Goal: Task Accomplishment & Management: Manage account settings

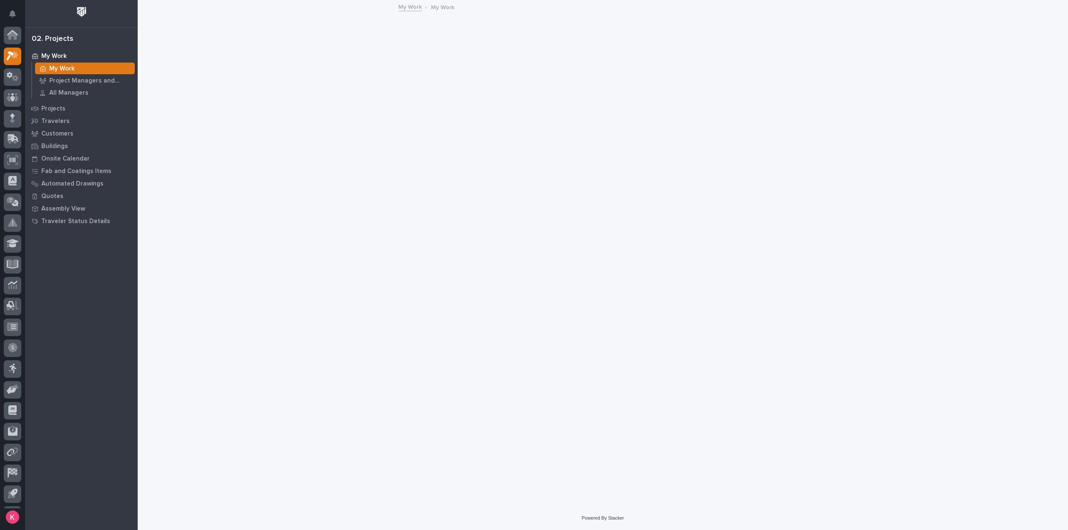
scroll to position [18, 0]
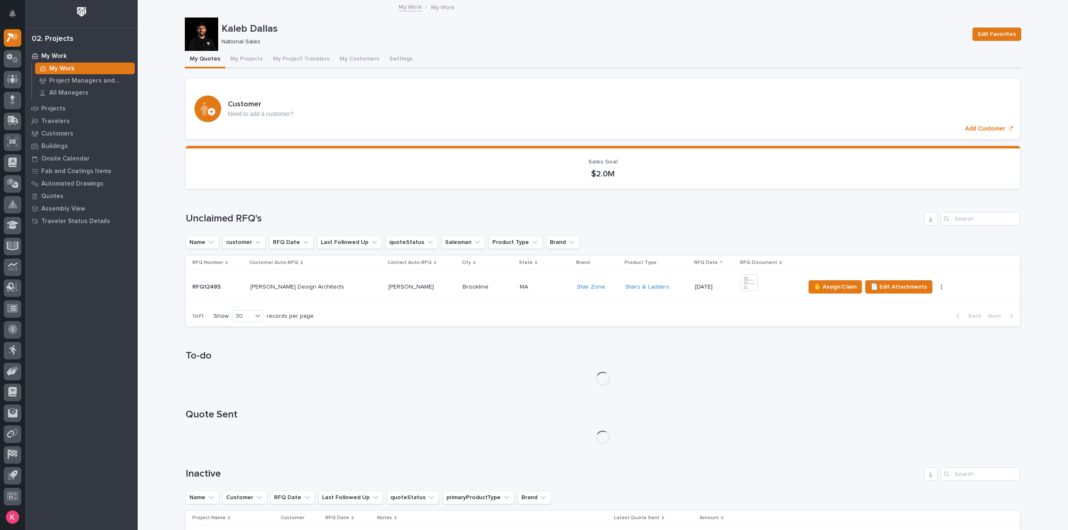
click at [462, 300] on td "Brookline Brookline" at bounding box center [487, 287] width 57 height 34
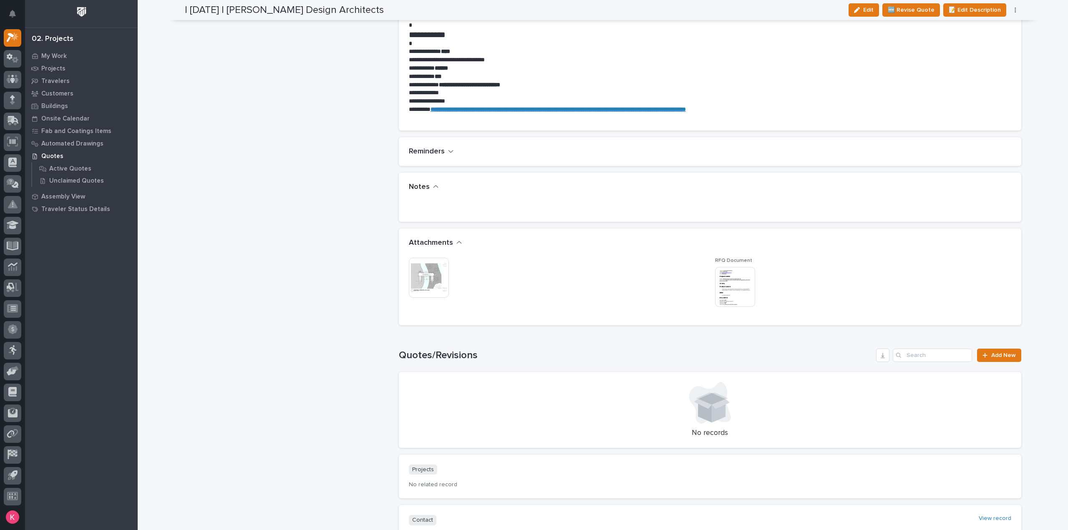
scroll to position [542, 0]
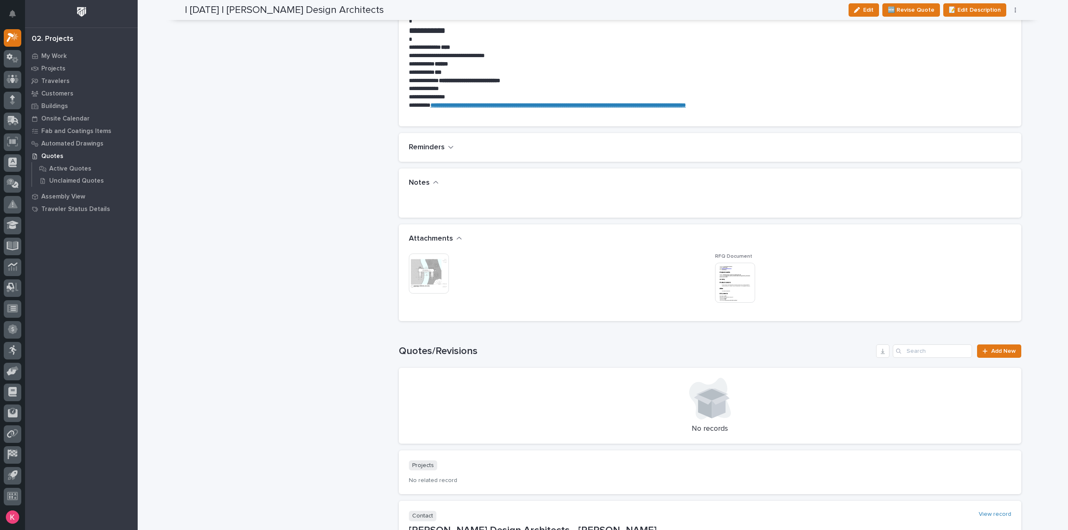
click at [430, 271] on img at bounding box center [429, 274] width 40 height 40
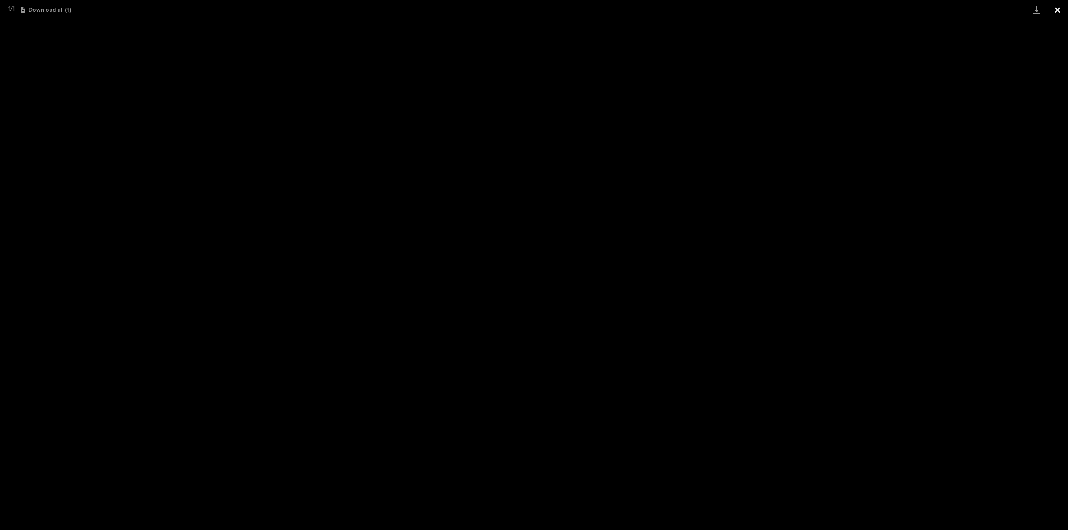
click at [1056, 8] on button "Close gallery" at bounding box center [1057, 10] width 21 height 20
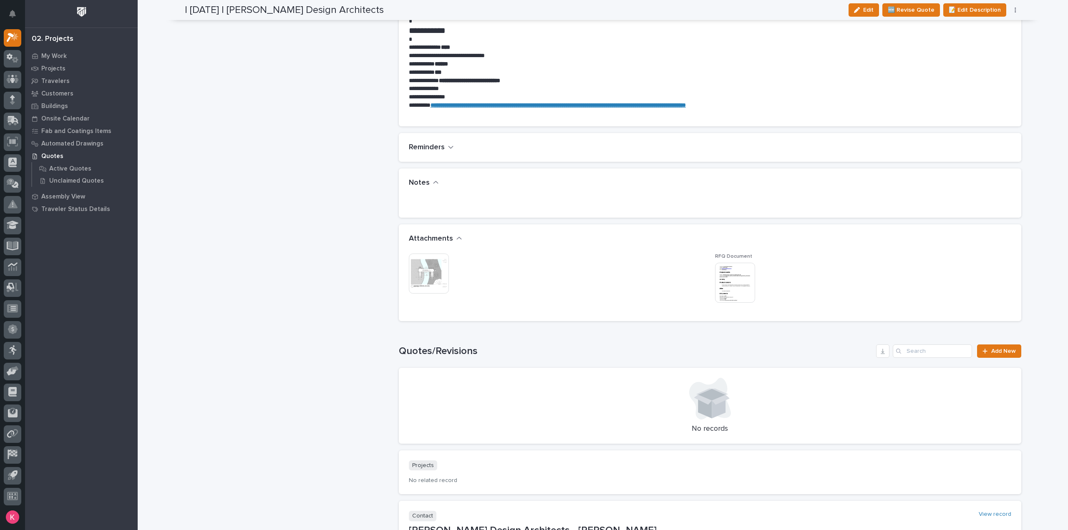
click at [418, 269] on img at bounding box center [429, 274] width 40 height 40
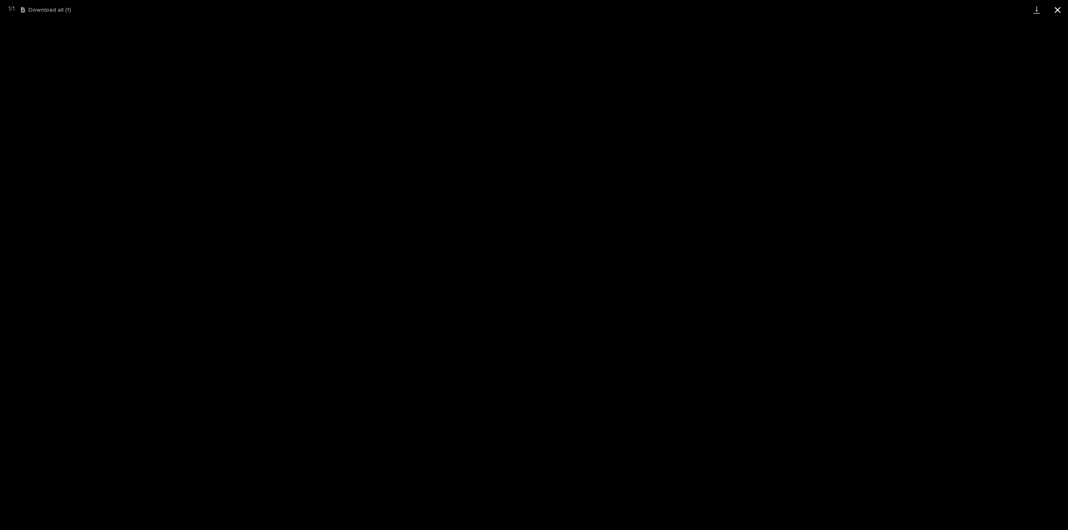
click at [1060, 12] on button "Close gallery" at bounding box center [1057, 10] width 21 height 20
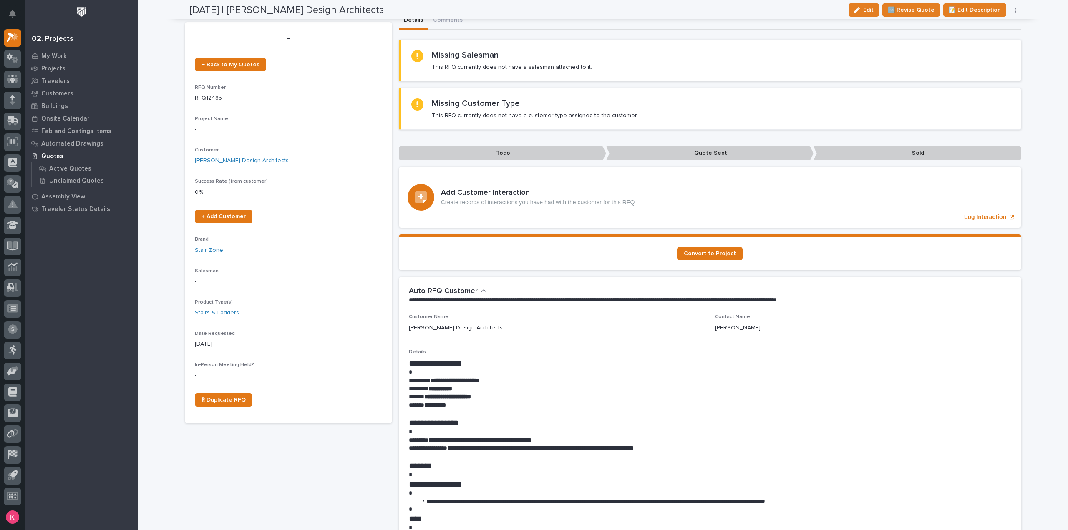
scroll to position [0, 0]
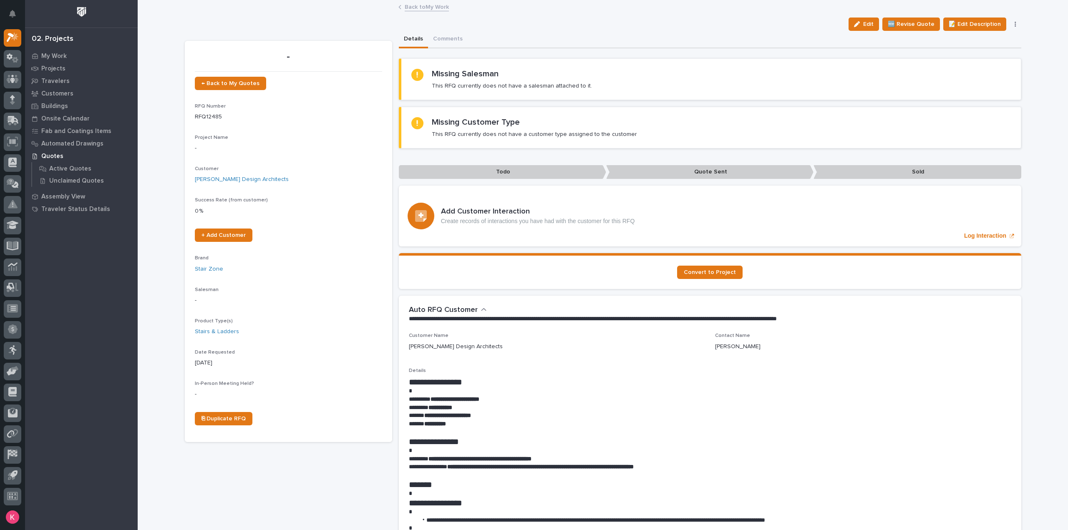
click at [410, 2] on link "Back to My Work" at bounding box center [427, 7] width 44 height 10
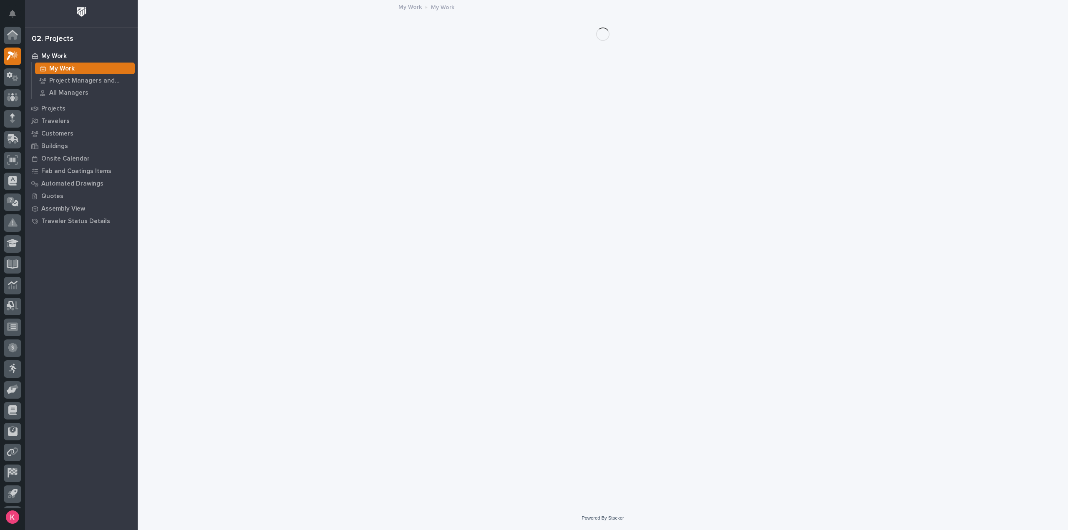
scroll to position [18, 0]
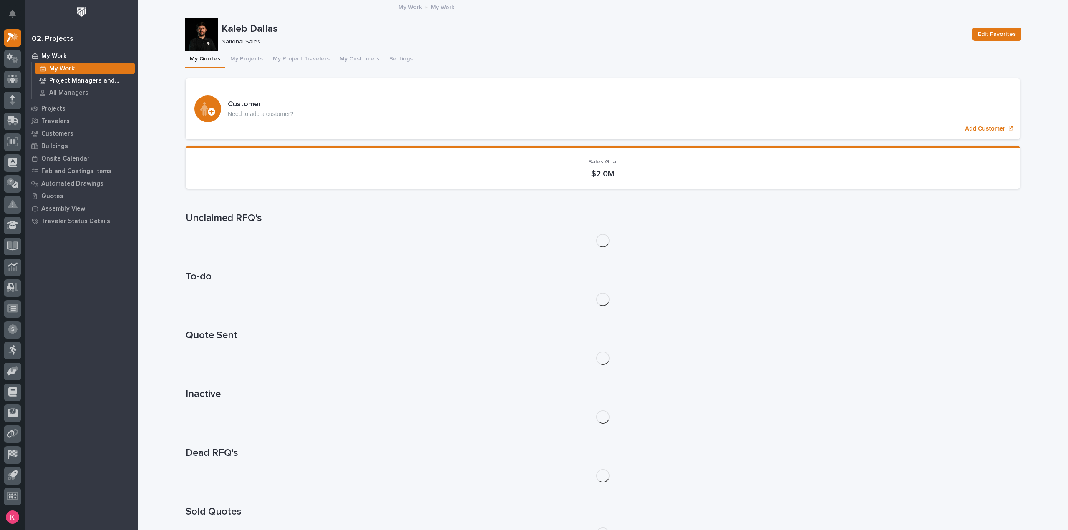
click at [82, 84] on p "Project Managers and Engineers" at bounding box center [90, 81] width 82 height 8
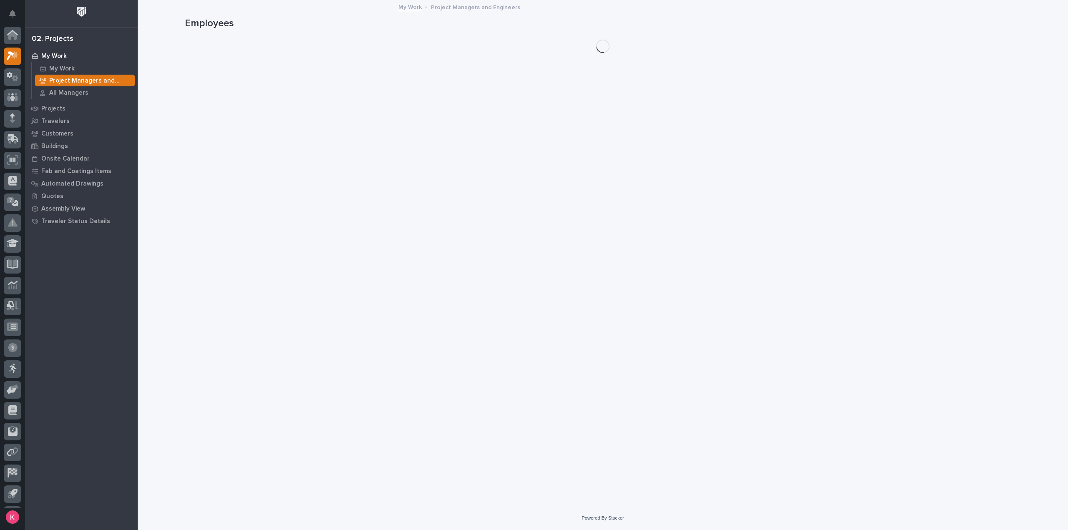
scroll to position [18, 0]
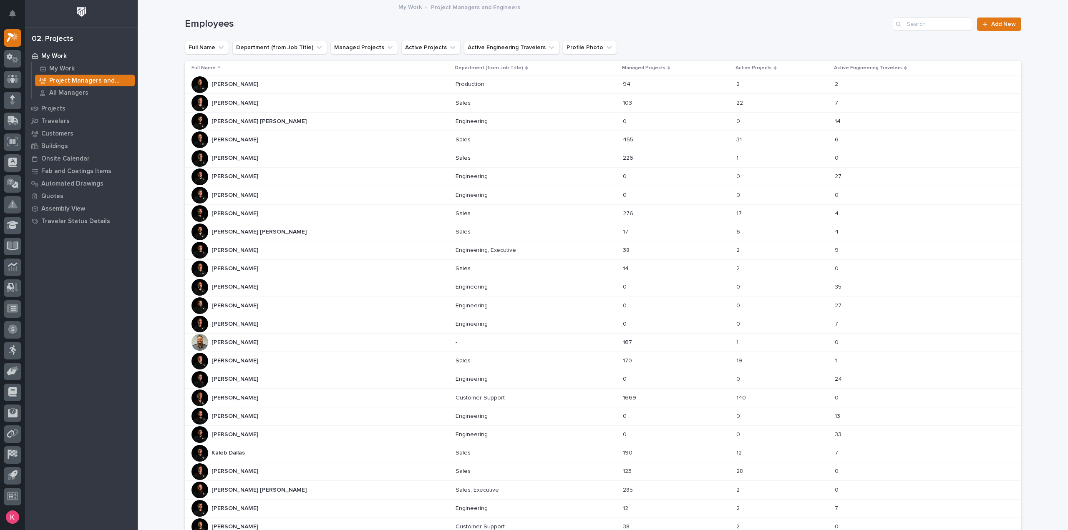
click at [257, 225] on div "[PERSON_NAME] [PERSON_NAME] [PERSON_NAME] [PERSON_NAME]" at bounding box center [320, 232] width 258 height 17
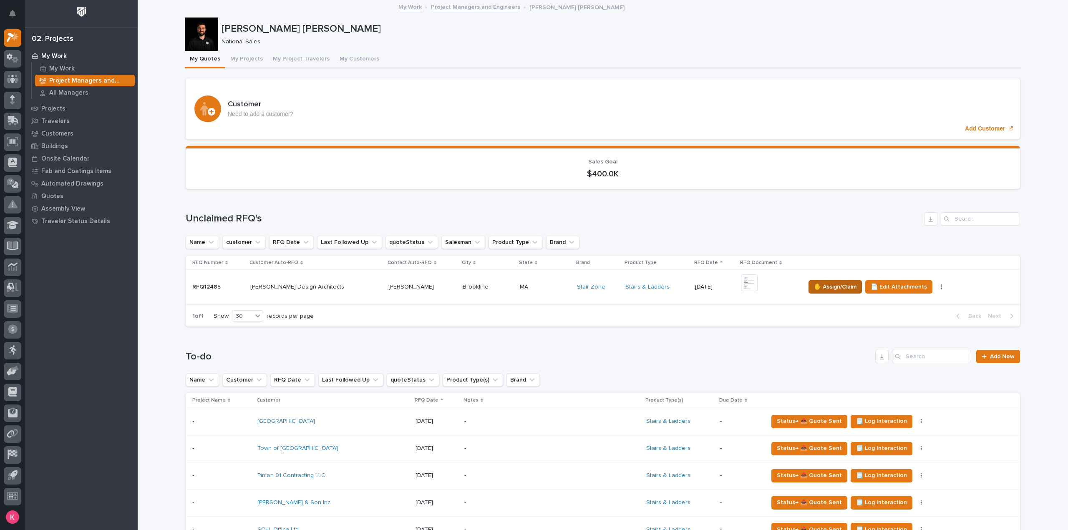
click at [814, 283] on span "✋ Assign/Claim" at bounding box center [835, 287] width 43 height 10
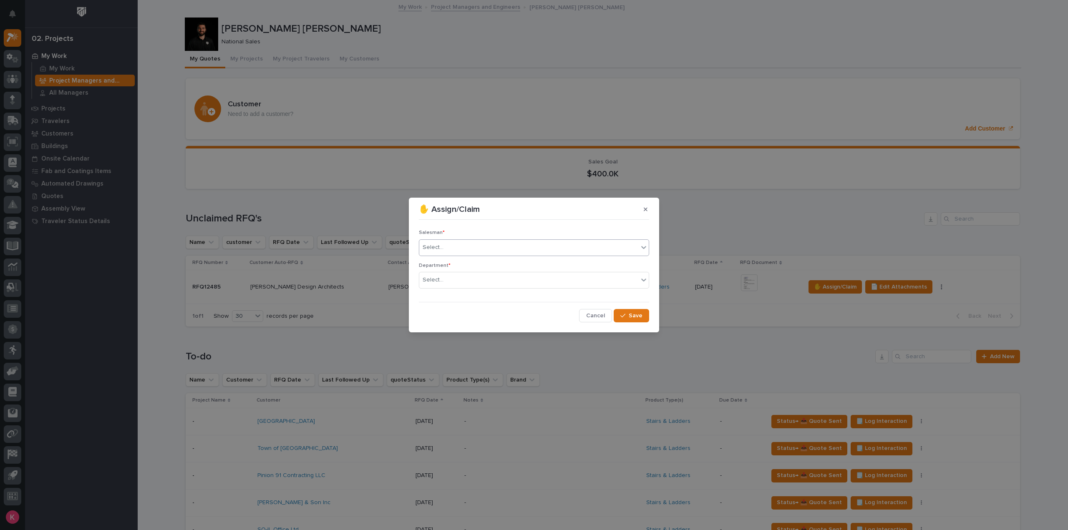
click at [480, 252] on div "Select..." at bounding box center [528, 248] width 219 height 14
click at [653, 311] on section "✋ Assign/Claim Salesman * option [PERSON_NAME] [PERSON_NAME], selected. 0 resul…" at bounding box center [534, 265] width 250 height 135
click at [641, 315] on span "Save" at bounding box center [635, 316] width 14 height 8
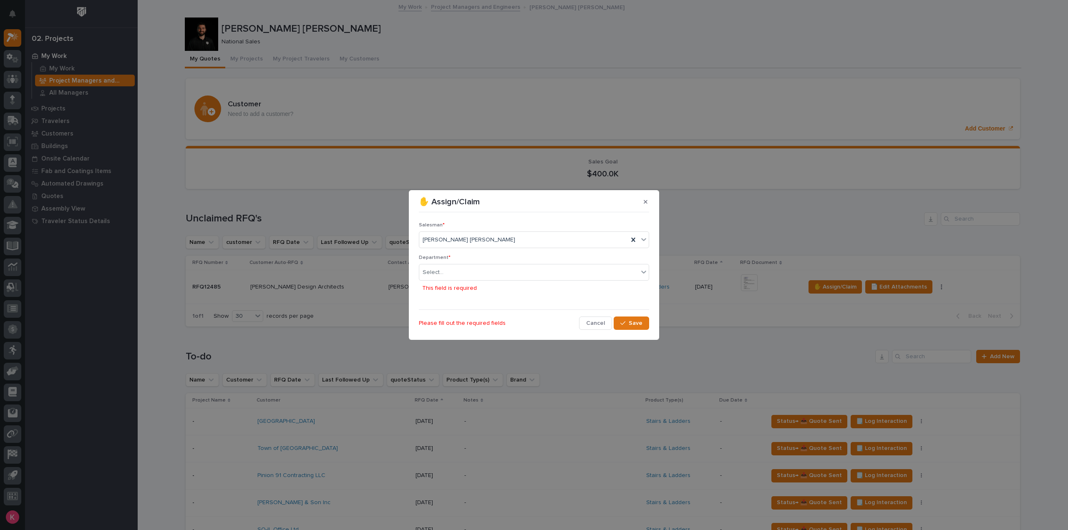
click at [496, 262] on div "Department * Select... This field is required" at bounding box center [534, 279] width 230 height 48
click at [493, 271] on div "Select..." at bounding box center [528, 273] width 219 height 14
drag, startPoint x: 484, startPoint y: 281, endPoint x: 560, endPoint y: 301, distance: 78.9
click at [484, 281] on div "National Sales" at bounding box center [533, 288] width 229 height 15
click at [653, 323] on section "✋ Assign/Claim Salesman * [PERSON_NAME] [PERSON_NAME] Department * option Natio…" at bounding box center [534, 265] width 250 height 150
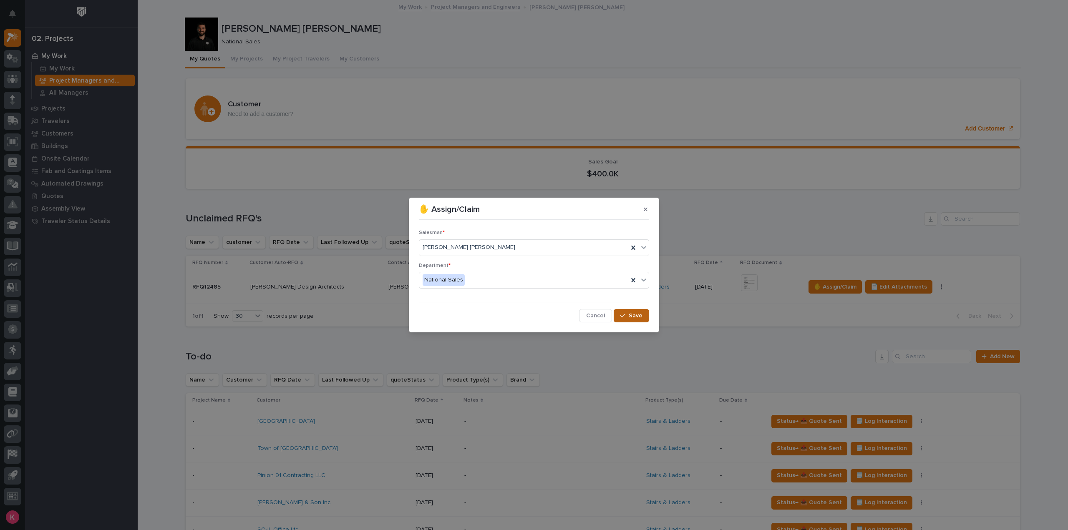
click at [636, 318] on span "Save" at bounding box center [635, 316] width 14 height 8
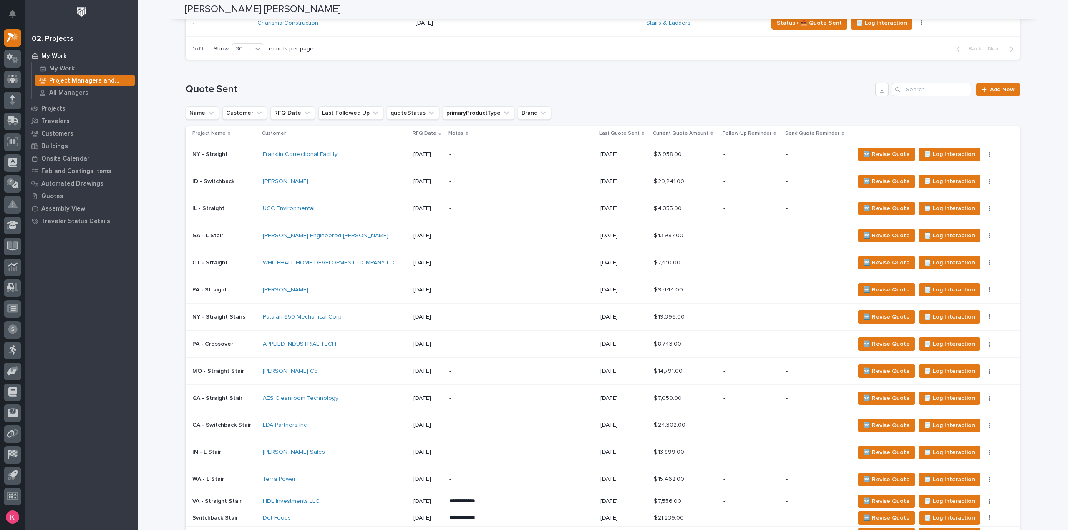
scroll to position [626, 0]
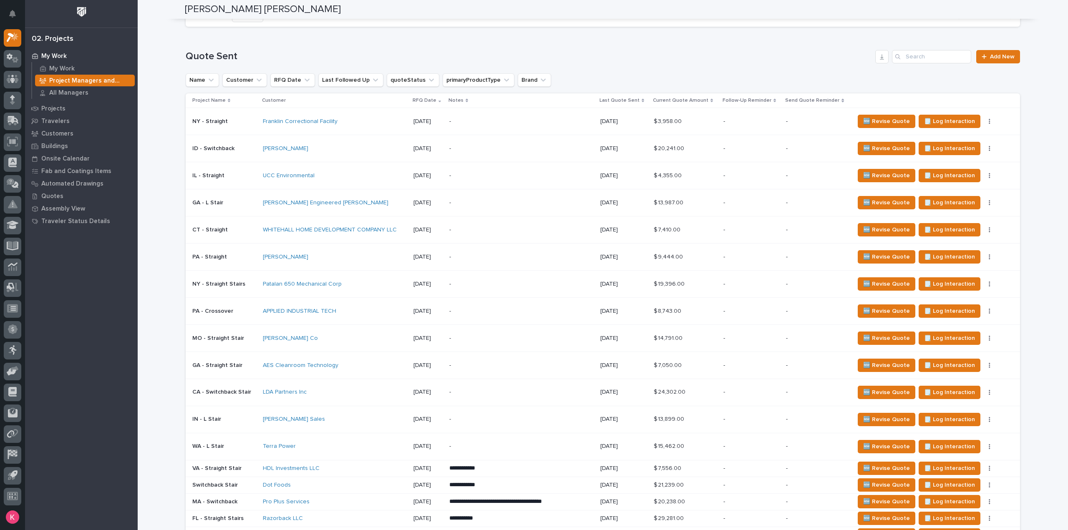
click at [641, 101] on icon at bounding box center [642, 100] width 3 height 4
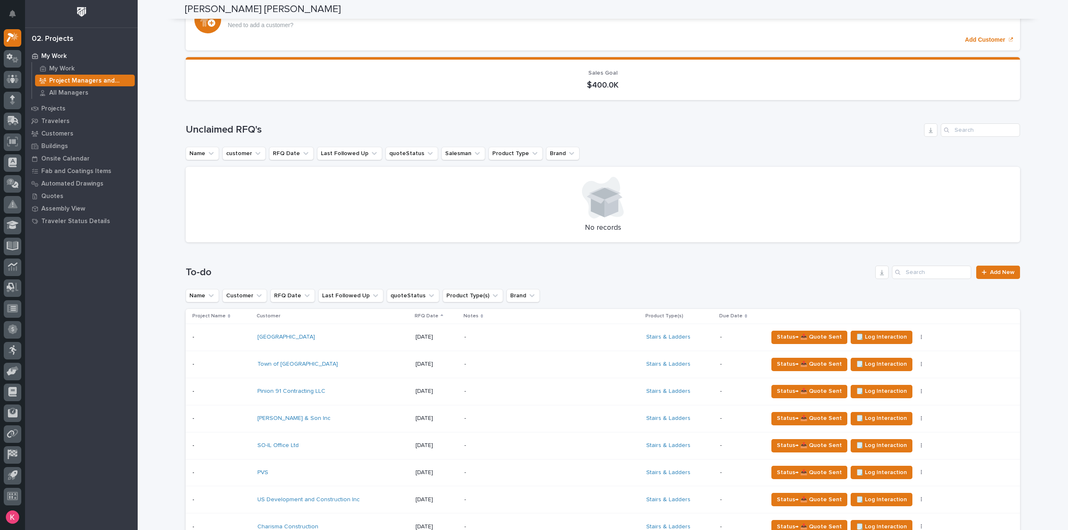
scroll to position [0, 0]
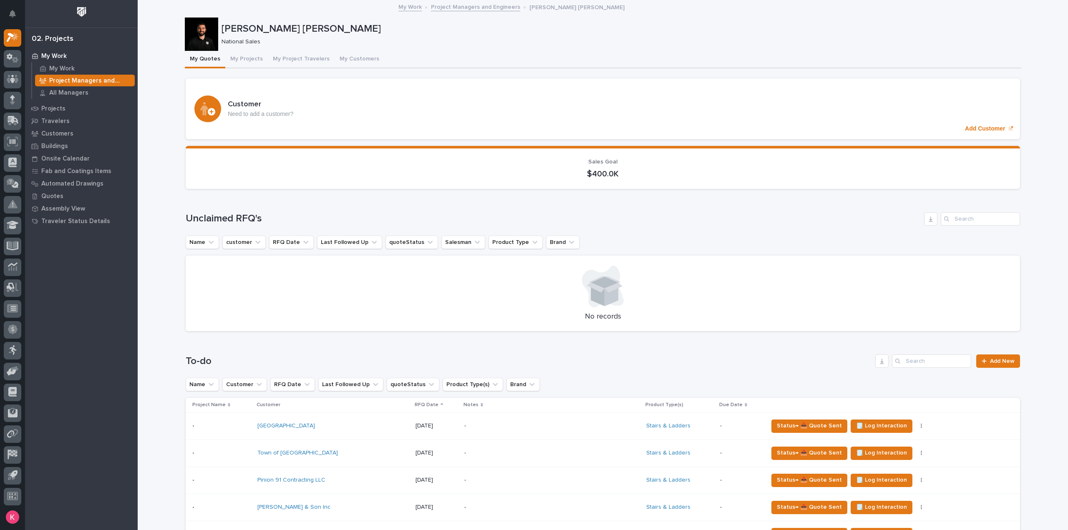
click at [78, 82] on p "Project Managers and Engineers" at bounding box center [90, 81] width 82 height 8
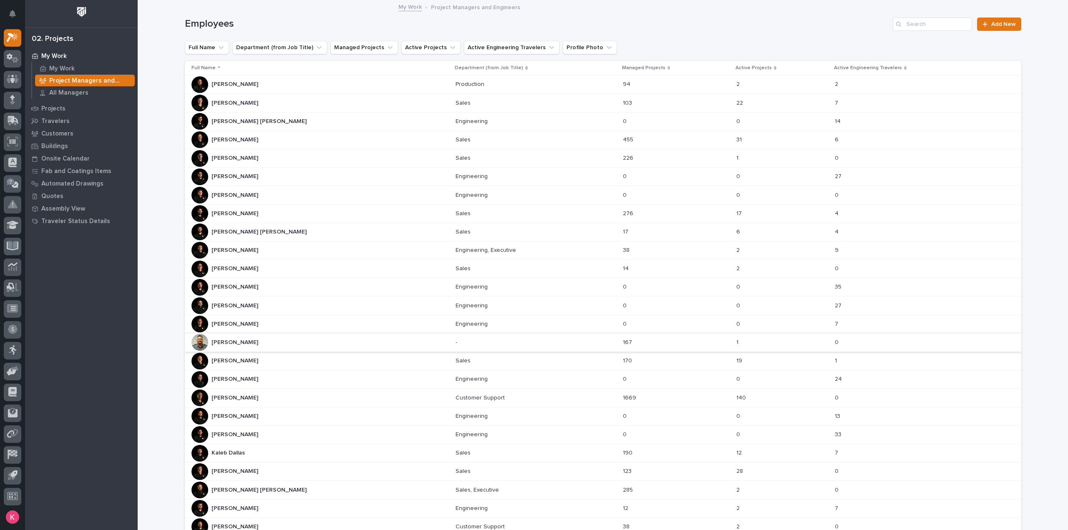
scroll to position [188, 0]
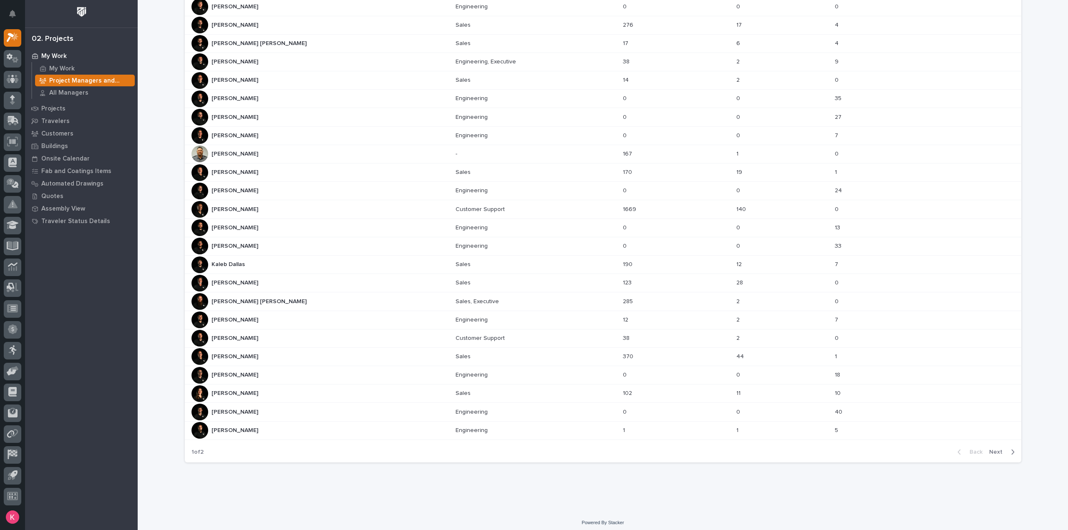
click at [997, 448] on span "Next" at bounding box center [998, 452] width 18 height 8
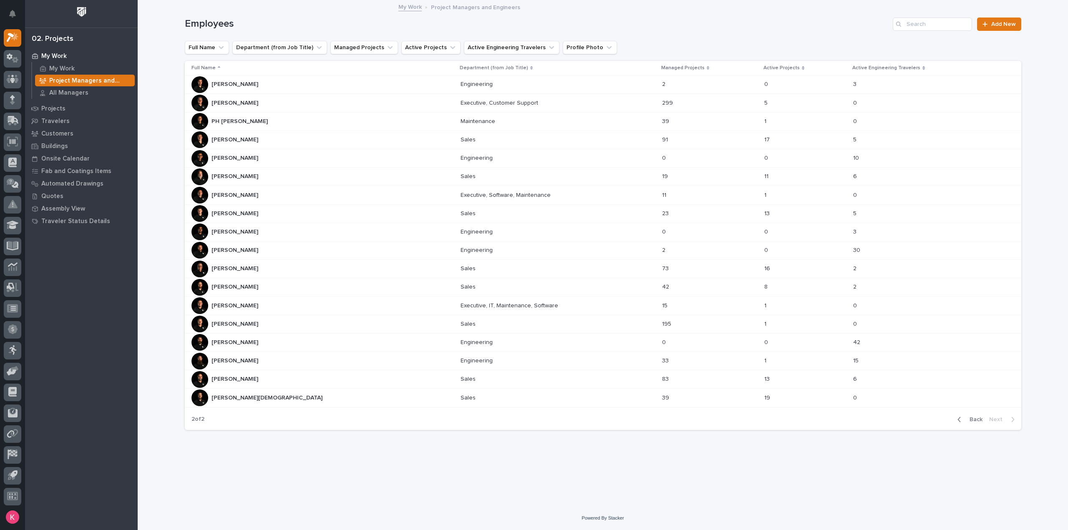
click at [309, 171] on div "[PERSON_NAME] [PERSON_NAME]" at bounding box center [322, 176] width 262 height 17
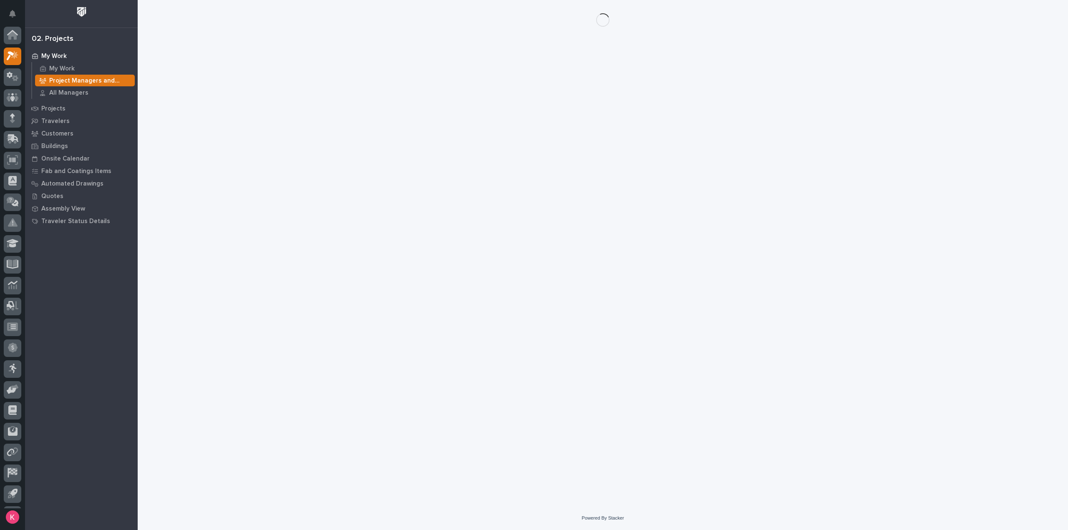
scroll to position [18, 0]
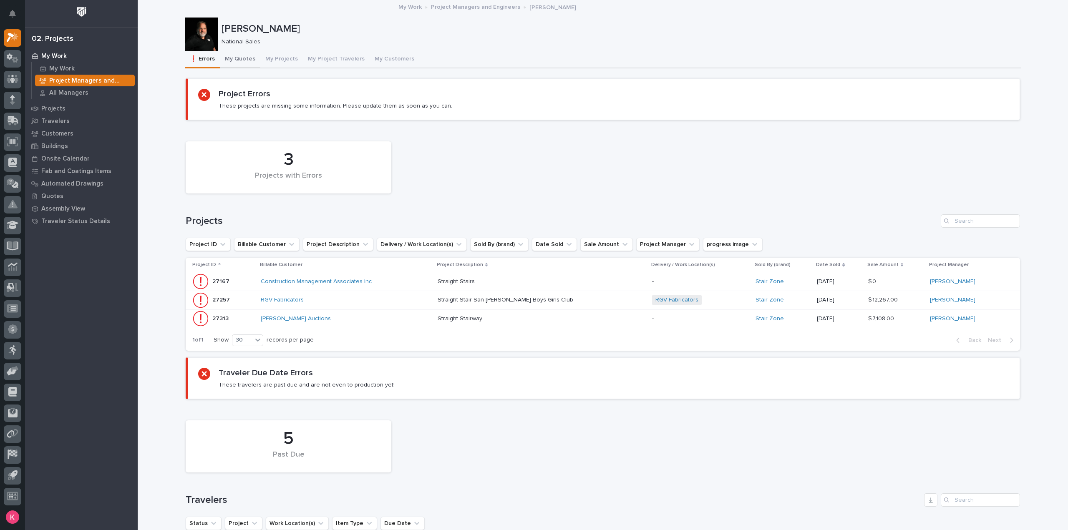
click at [237, 61] on button "My Quotes" at bounding box center [240, 60] width 40 height 18
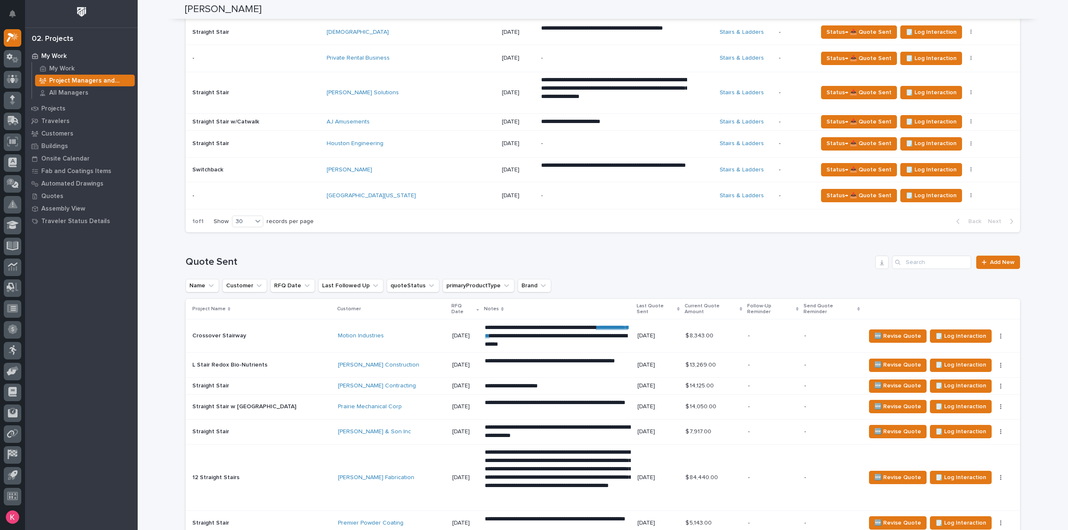
scroll to position [834, 0]
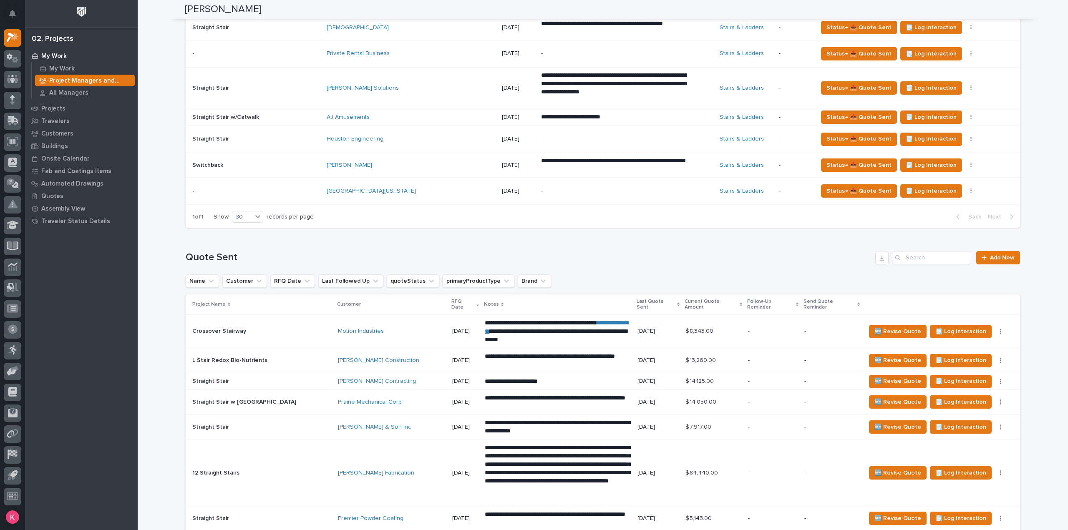
click at [677, 302] on icon at bounding box center [678, 304] width 3 height 4
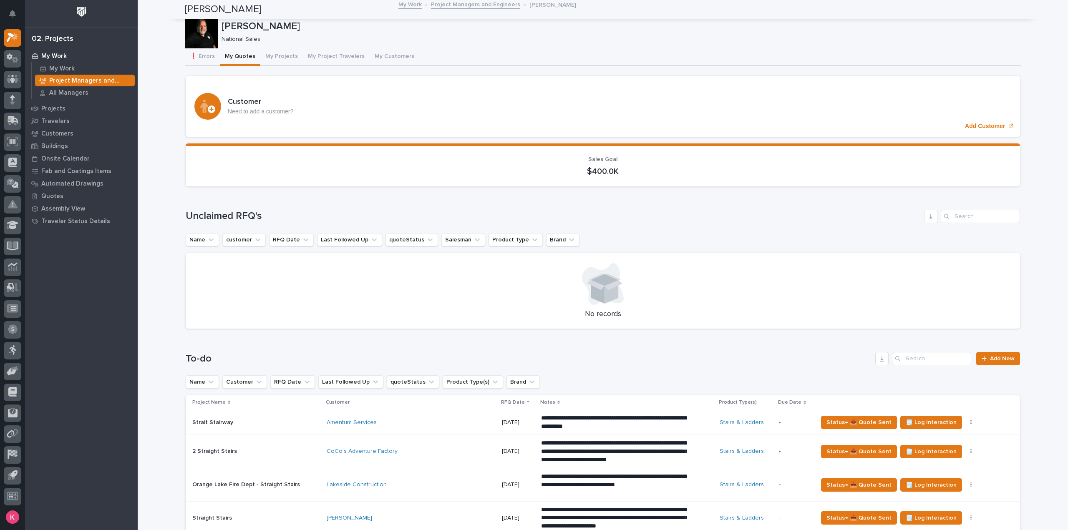
scroll to position [0, 0]
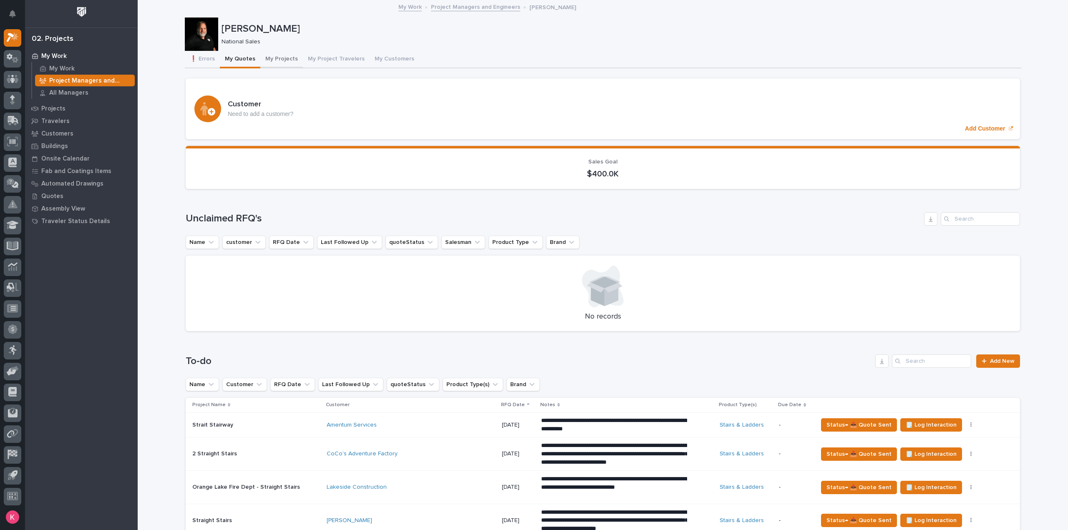
click at [282, 57] on button "My Projects" at bounding box center [281, 60] width 43 height 18
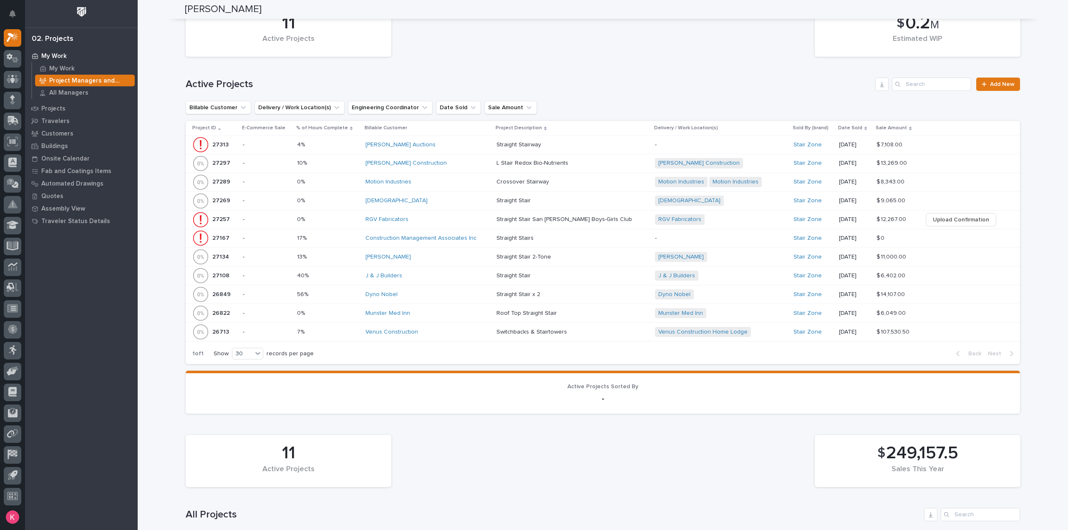
scroll to position [334, 0]
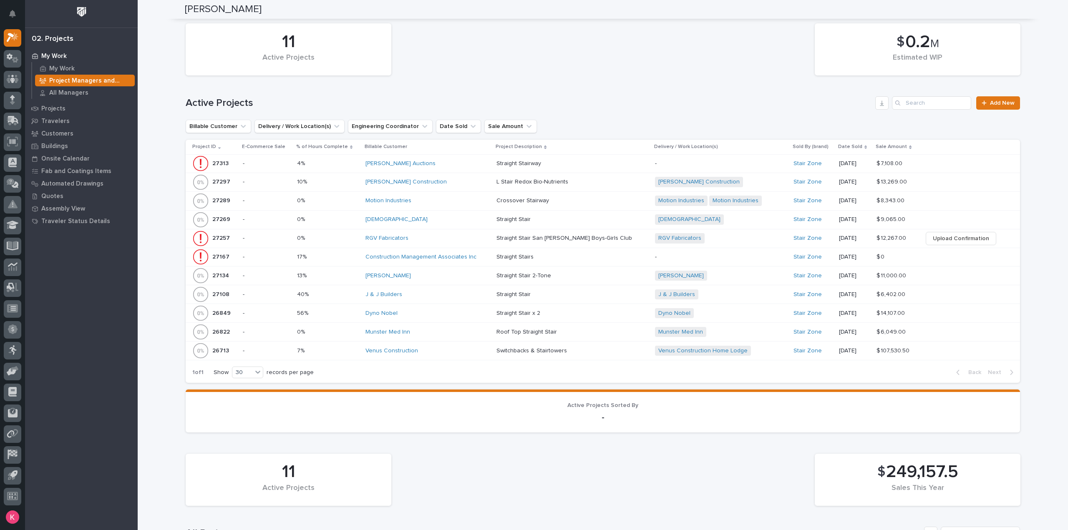
click at [435, 344] on div "Venus Construction" at bounding box center [427, 351] width 124 height 14
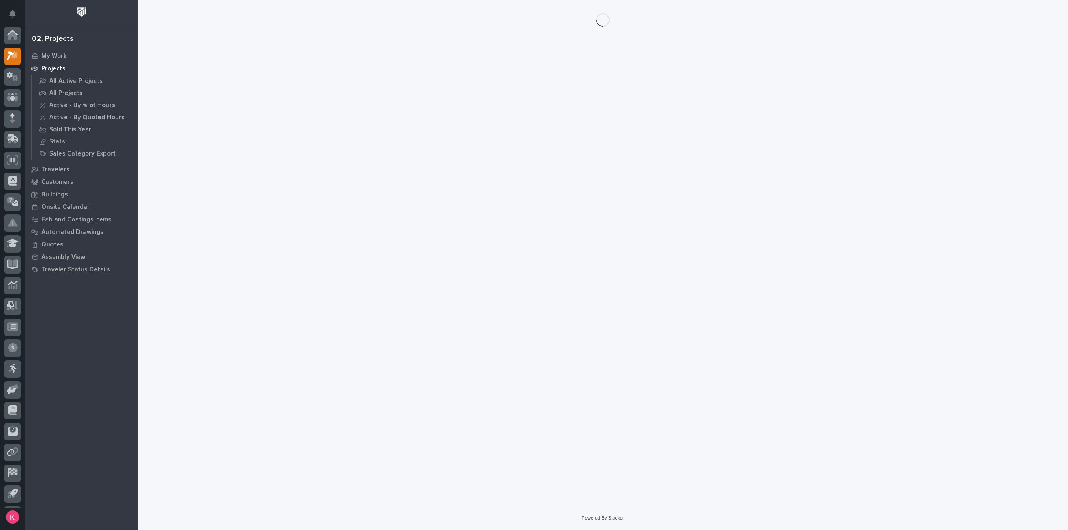
scroll to position [18, 0]
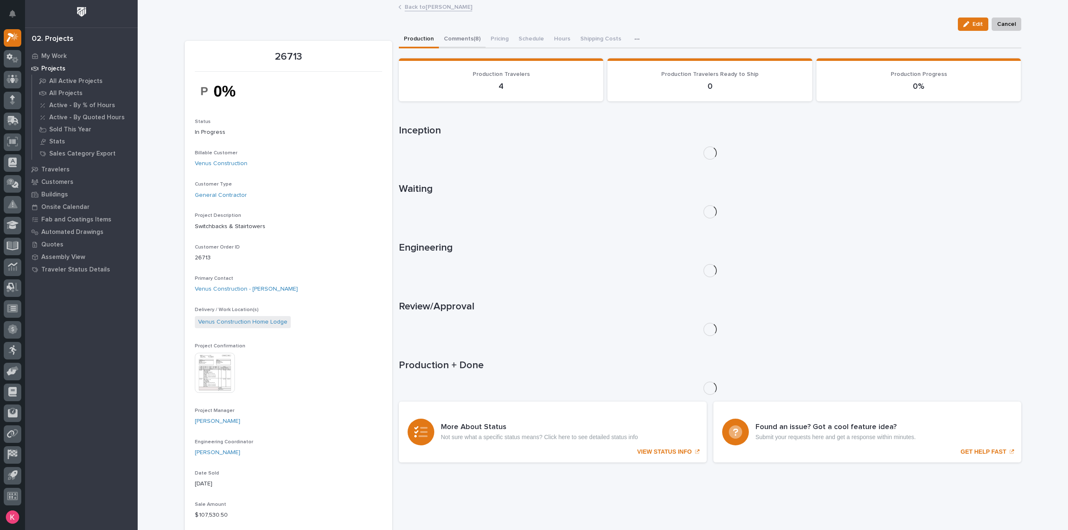
click at [465, 40] on button "Comments (8)" at bounding box center [462, 40] width 47 height 18
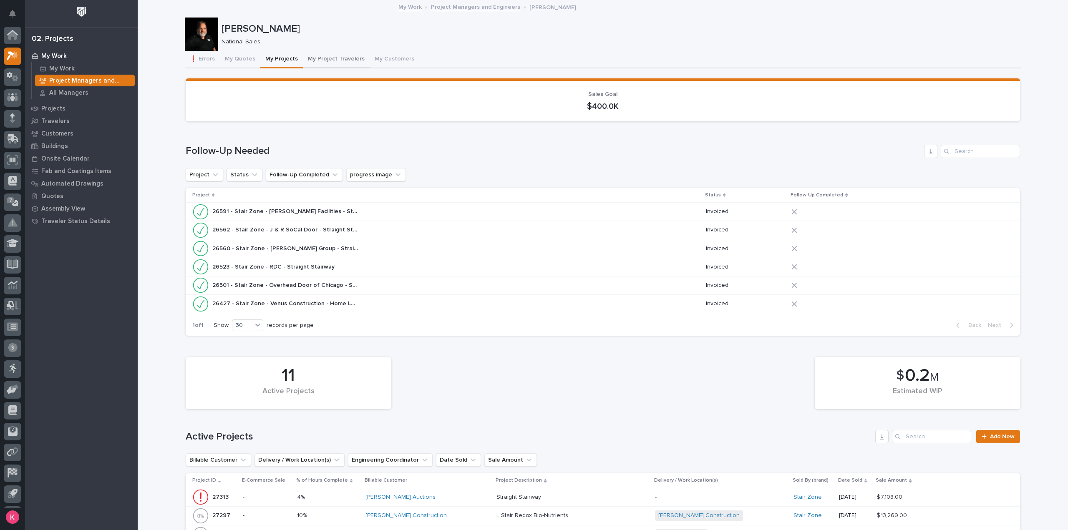
scroll to position [18, 0]
click at [197, 58] on button "❗ Errors" at bounding box center [202, 60] width 35 height 18
